Goal: Task Accomplishment & Management: Manage account settings

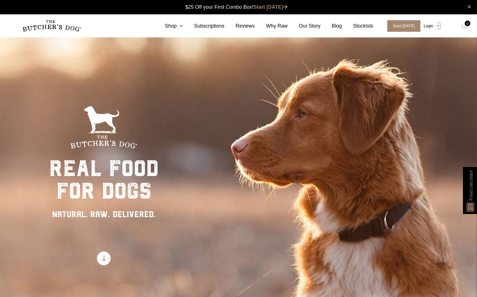
click at [430, 24] on link "Login" at bounding box center [432, 26] width 18 height 12
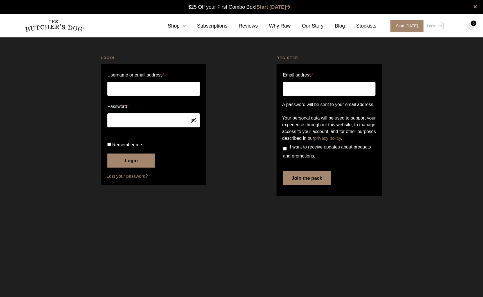
type input "[PERSON_NAME][EMAIL_ADDRESS][PERSON_NAME][DOMAIN_NAME]"
click at [128, 147] on span "Remember me" at bounding box center [127, 144] width 30 height 5
click at [111, 146] on input "Remember me" at bounding box center [109, 145] width 4 height 4
checkbox input "true"
click at [123, 168] on button "Login" at bounding box center [131, 161] width 48 height 14
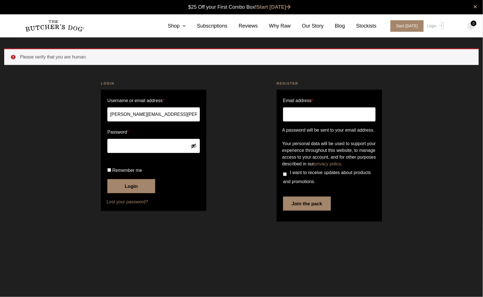
click at [132, 193] on button "Login" at bounding box center [131, 186] width 48 height 14
click at [133, 193] on button "Login" at bounding box center [131, 186] width 48 height 14
click at [110, 172] on input "Remember me" at bounding box center [109, 170] width 4 height 4
checkbox input "true"
click at [123, 193] on button "Login" at bounding box center [131, 186] width 48 height 14
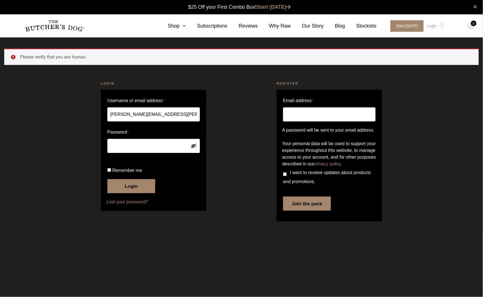
click at [62, 19] on link at bounding box center [54, 26] width 59 height 15
click at [56, 23] on img at bounding box center [54, 26] width 59 height 12
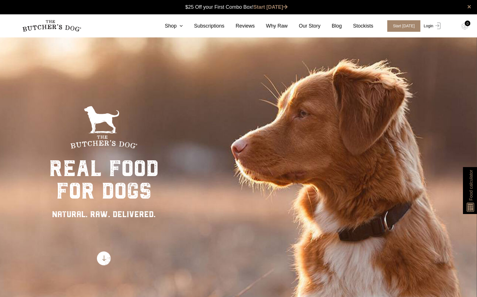
click at [428, 24] on link "Login" at bounding box center [432, 26] width 18 height 12
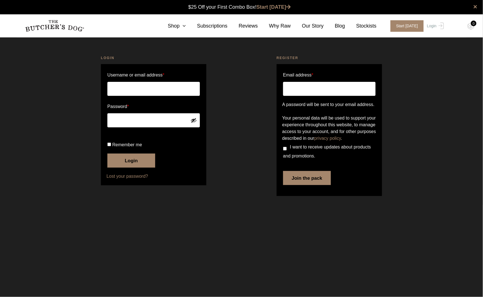
type input "[PERSON_NAME][EMAIL_ADDRESS][PERSON_NAME][DOMAIN_NAME]"
click at [112, 149] on label "Remember me" at bounding box center [153, 144] width 92 height 9
click at [111, 146] on input "Remember me" at bounding box center [109, 145] width 4 height 4
checkbox input "true"
click at [127, 168] on button "Login" at bounding box center [131, 161] width 48 height 14
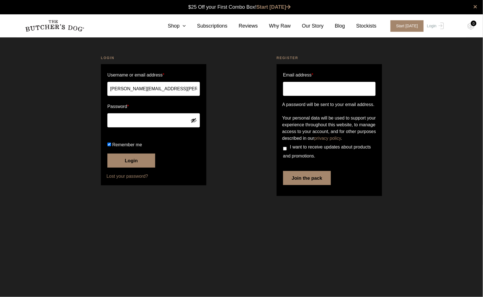
click at [127, 168] on button "Login" at bounding box center [131, 161] width 48 height 14
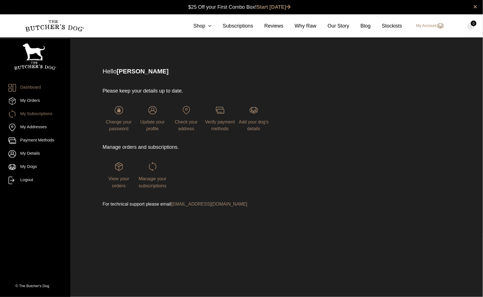
click at [44, 114] on link "My Subscriptions" at bounding box center [34, 114] width 53 height 8
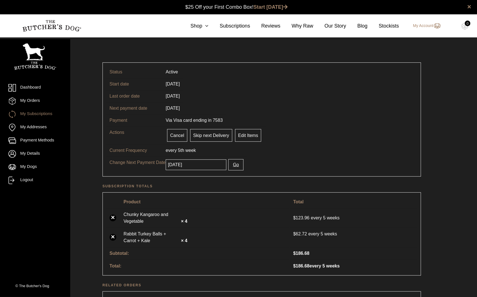
click at [202, 167] on input "[DATE]" at bounding box center [196, 164] width 61 height 11
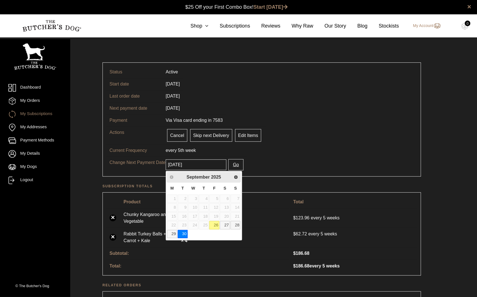
click at [213, 227] on link "26" at bounding box center [214, 225] width 10 height 8
type input "2025-09-26"
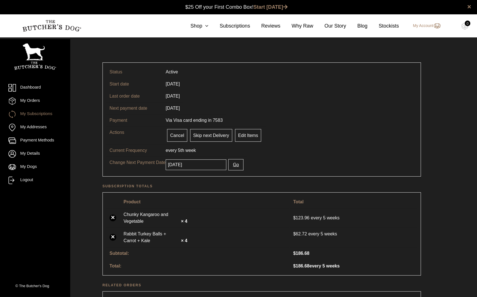
click at [236, 164] on button "Go" at bounding box center [236, 164] width 15 height 11
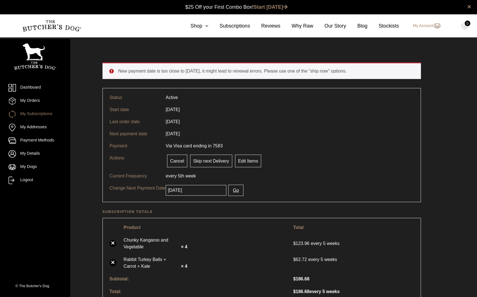
click at [209, 190] on input "[DATE]" at bounding box center [196, 190] width 61 height 11
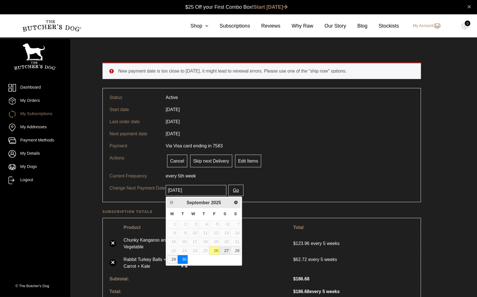
click at [224, 252] on link "27" at bounding box center [225, 251] width 10 height 8
type input "[DATE]"
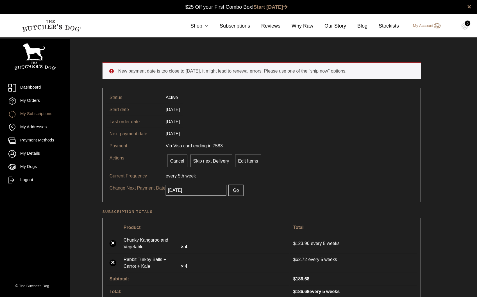
click at [232, 191] on button "Go" at bounding box center [236, 190] width 15 height 11
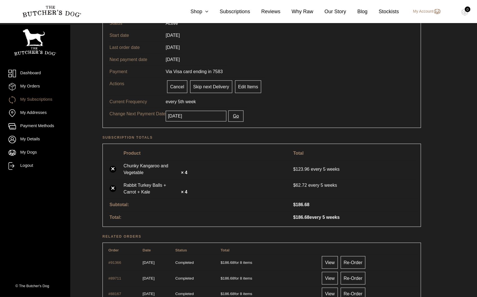
scroll to position [75, 0]
click at [232, 116] on button "Go" at bounding box center [236, 115] width 15 height 11
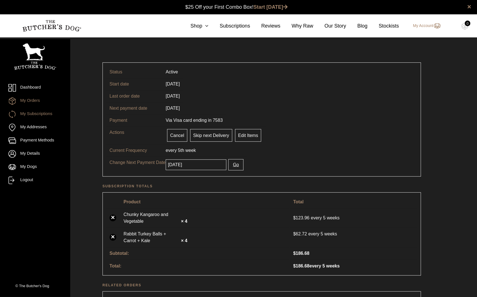
click at [33, 102] on link "My Orders" at bounding box center [34, 101] width 53 height 8
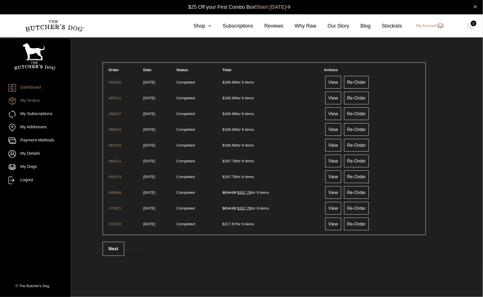
click at [27, 88] on link "Dashboard" at bounding box center [34, 88] width 53 height 8
